Goal: Task Accomplishment & Management: Manage account settings

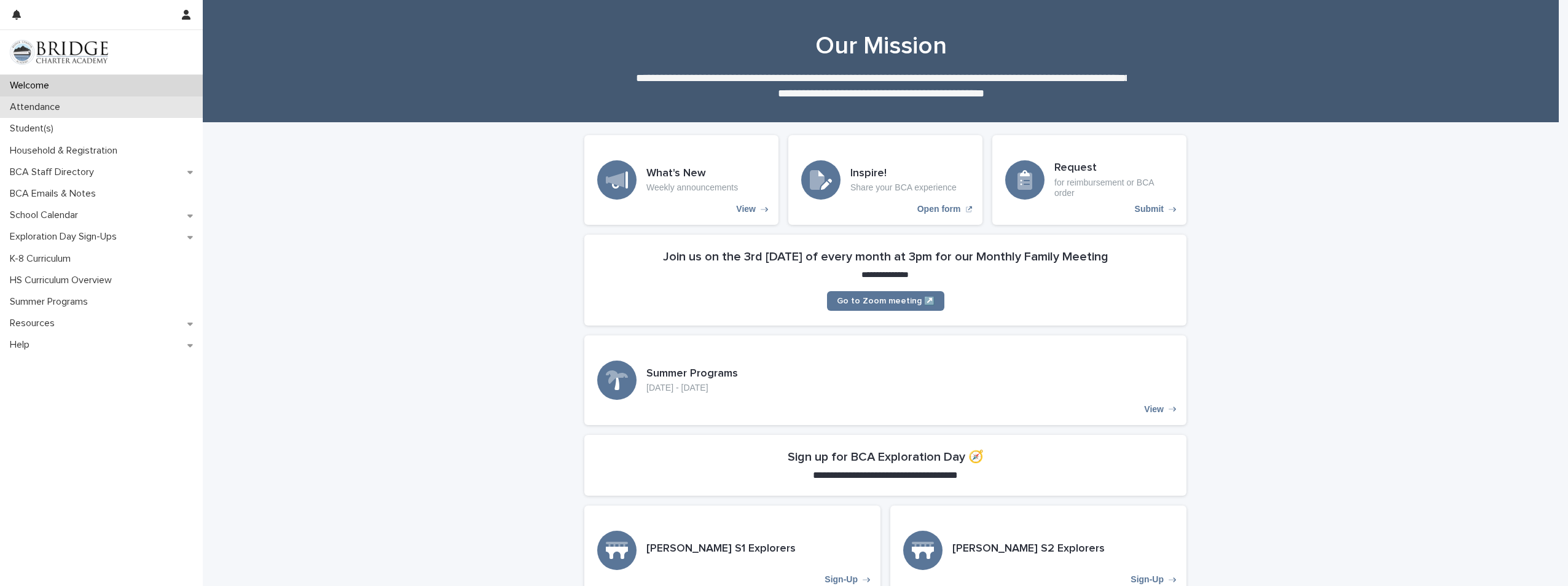
click at [101, 104] on div "Attendance" at bounding box center [101, 107] width 203 height 22
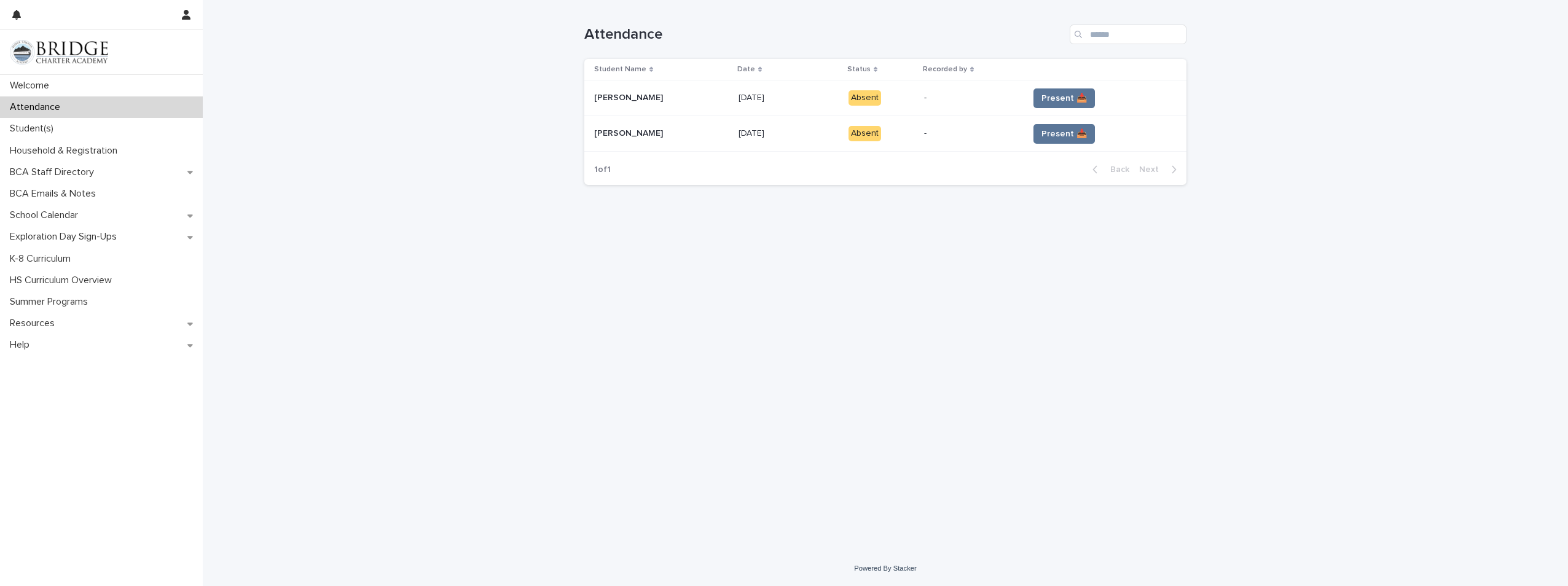
click at [866, 103] on div "Absent" at bounding box center [864, 98] width 32 height 16
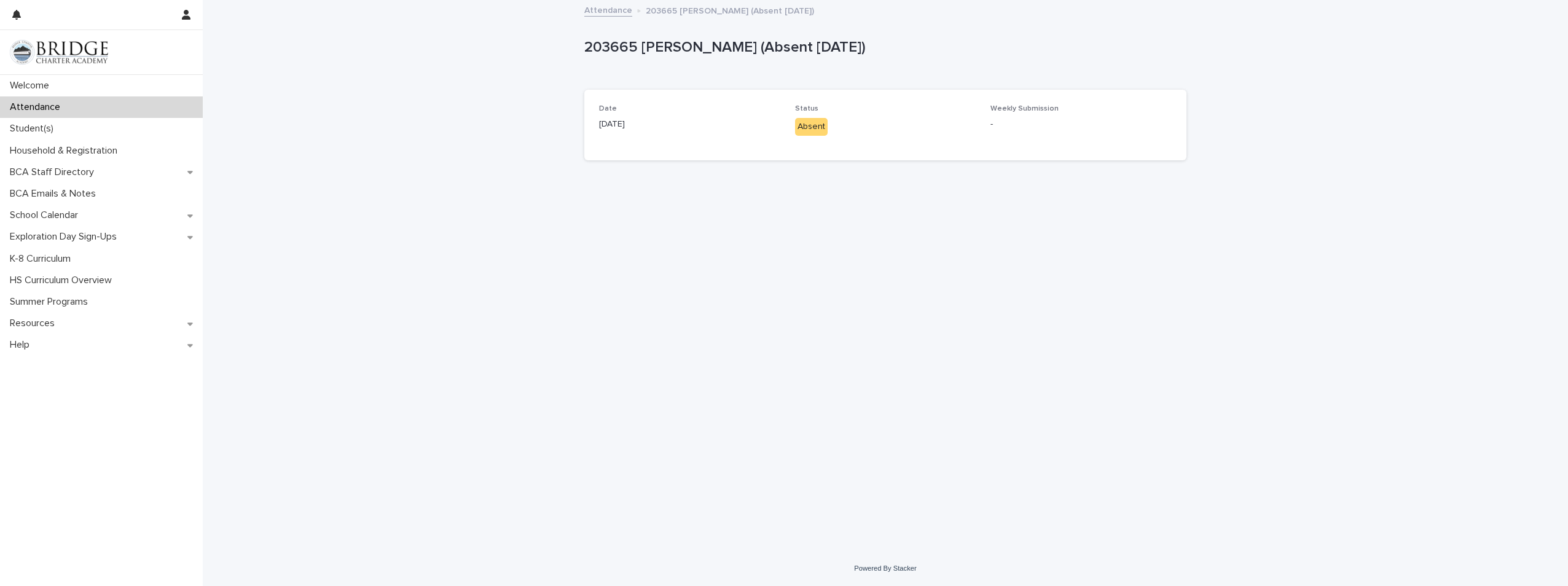
click at [596, 223] on div "Loading... Saving… Loading... Saving… 203665 [PERSON_NAME] (Absent [DATE]) 2036…" at bounding box center [885, 260] width 614 height 519
click at [106, 106] on div "Attendance" at bounding box center [101, 107] width 203 height 22
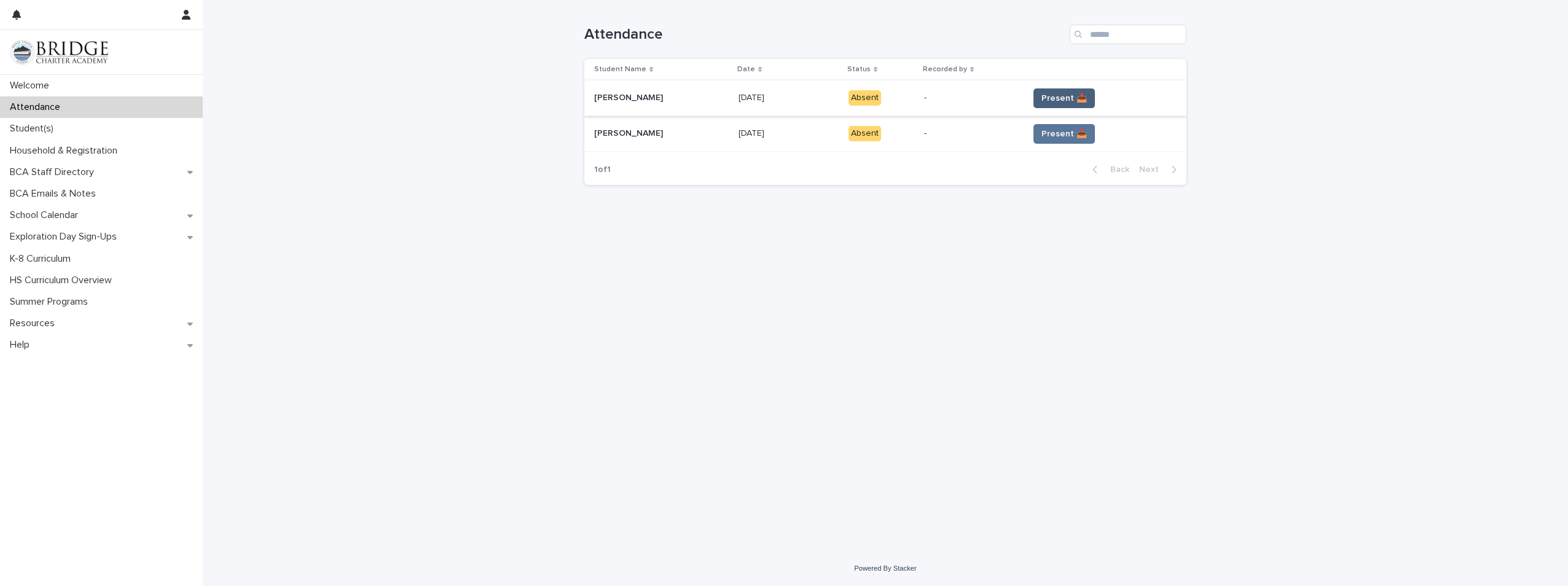
click at [1047, 101] on span "Present 📥" at bounding box center [1064, 98] width 45 height 13
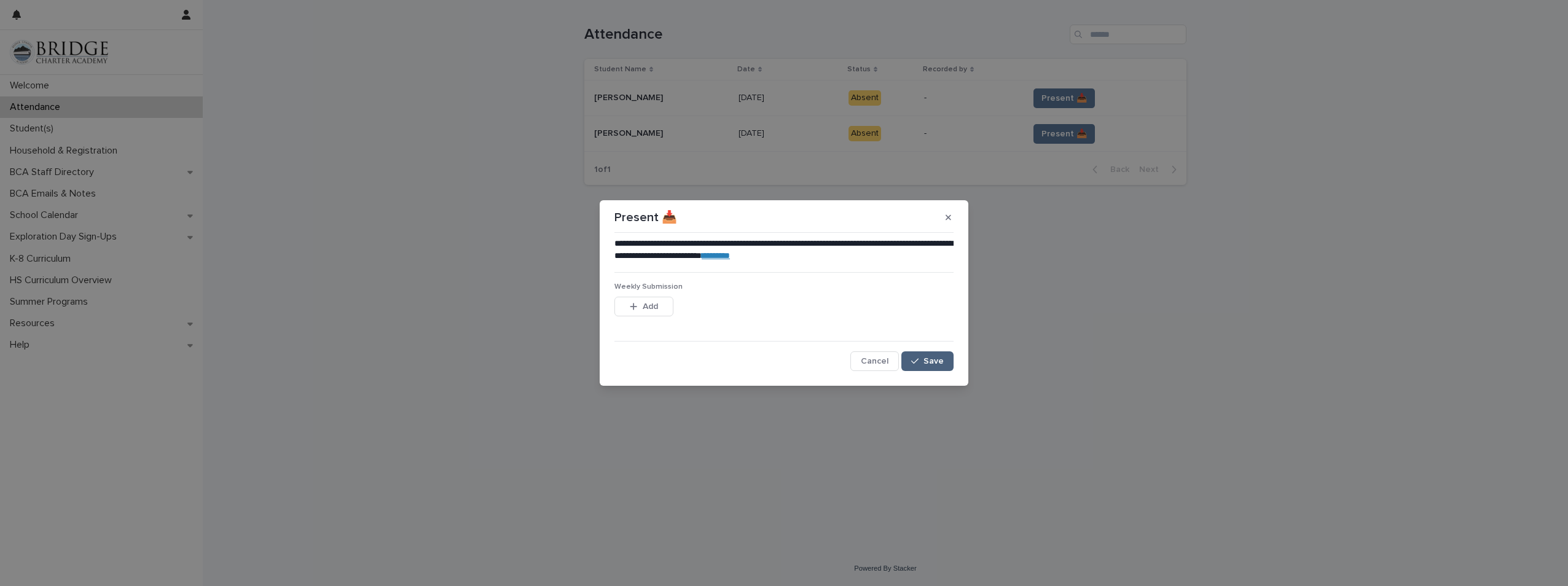
click at [918, 360] on icon "button" at bounding box center [915, 361] width 8 height 9
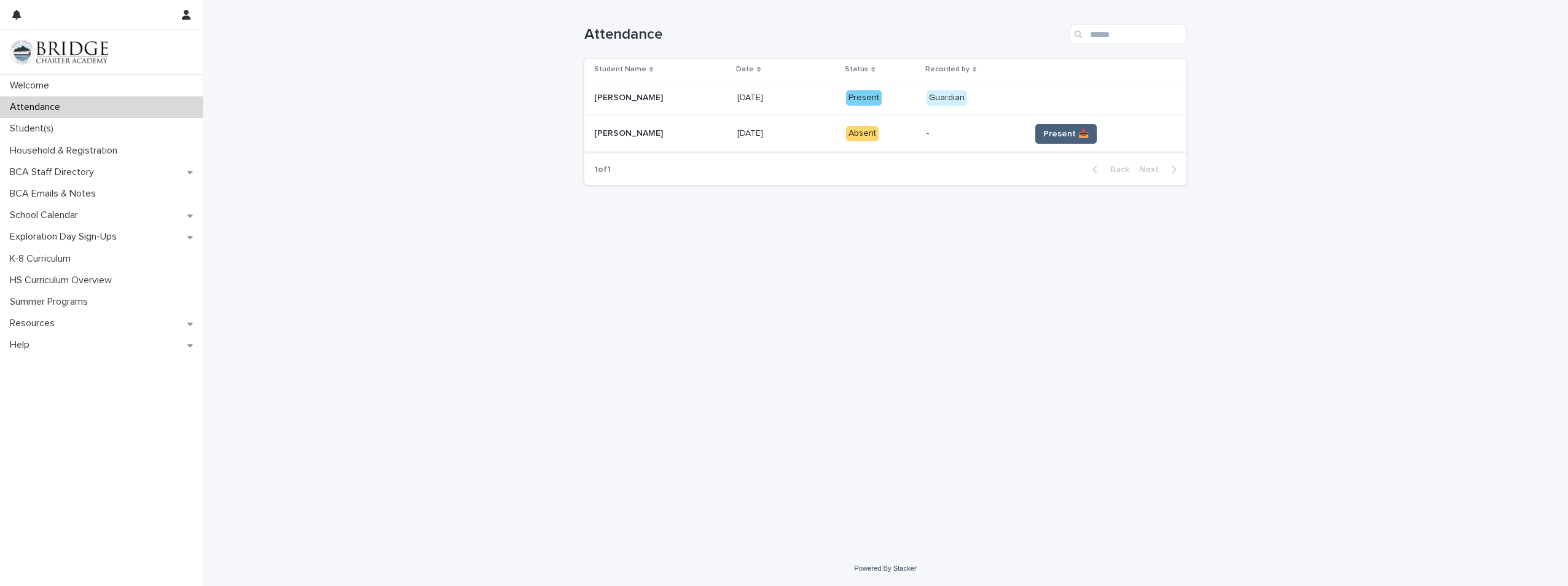
click at [1067, 131] on span "Present 📥" at bounding box center [1066, 133] width 45 height 13
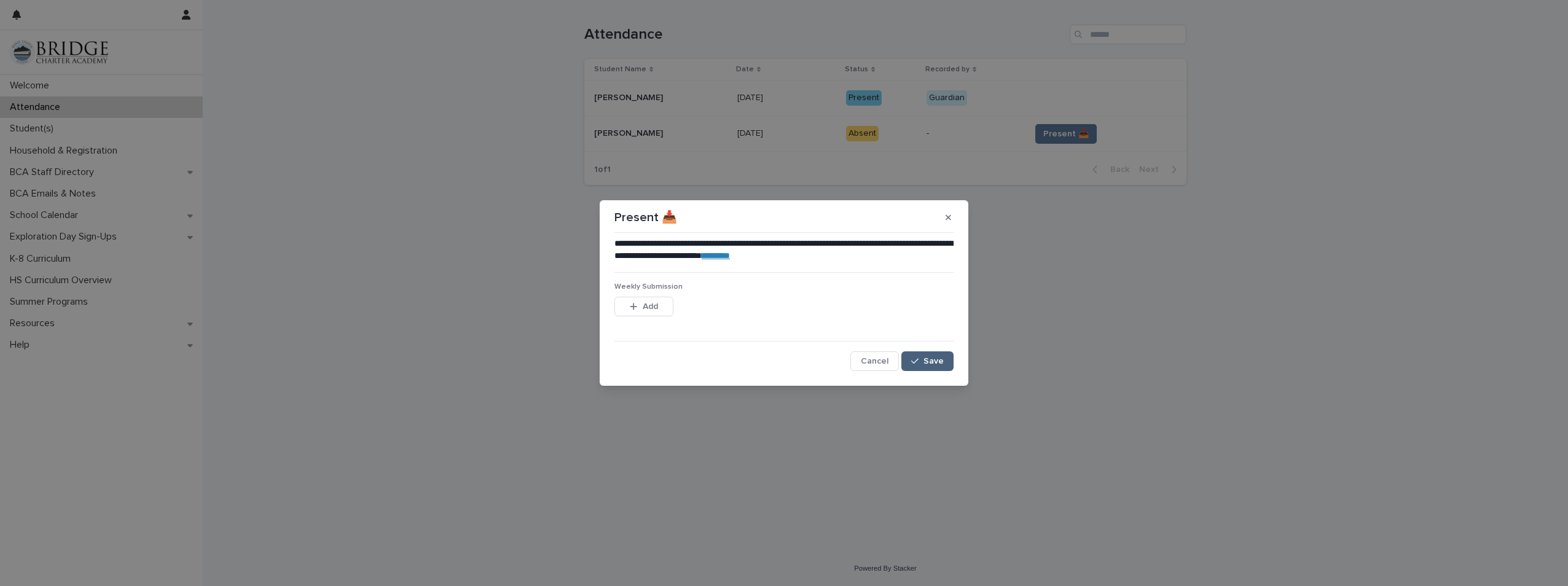
click at [933, 359] on span "Save" at bounding box center [933, 361] width 21 height 9
